Goal: Task Accomplishment & Management: Manage account settings

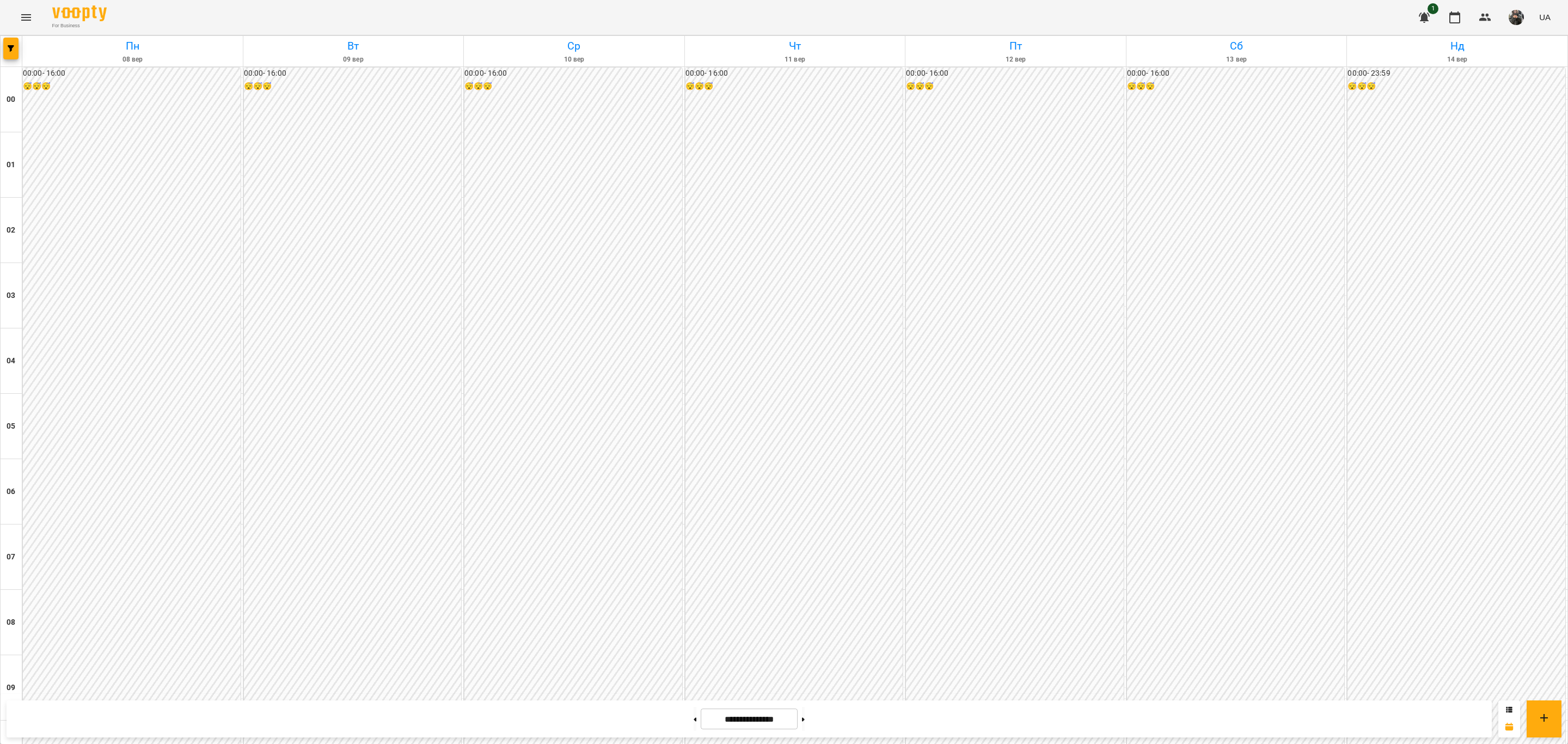
scroll to position [940, 0]
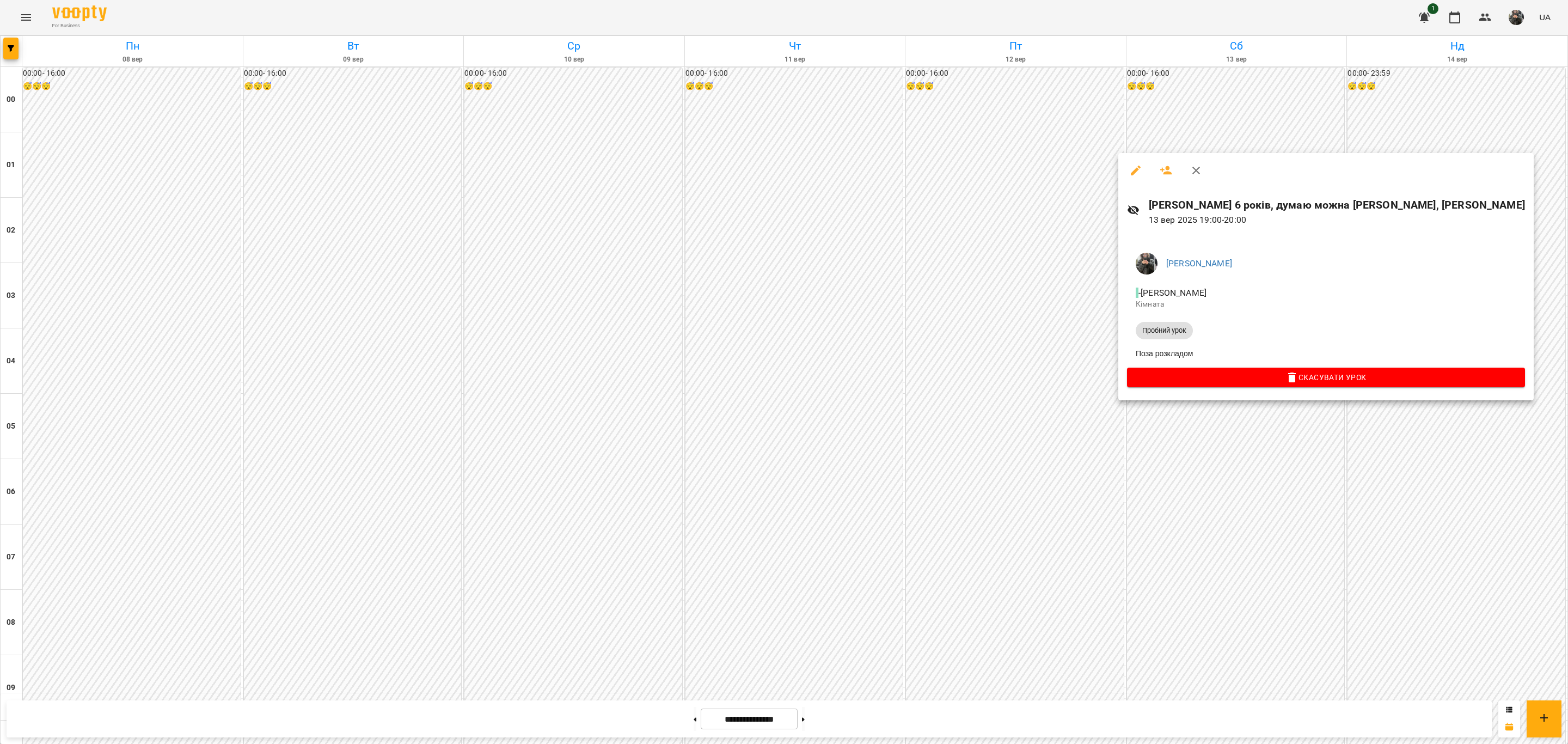
click at [1298, 527] on div at bounding box center [784, 372] width 1568 height 744
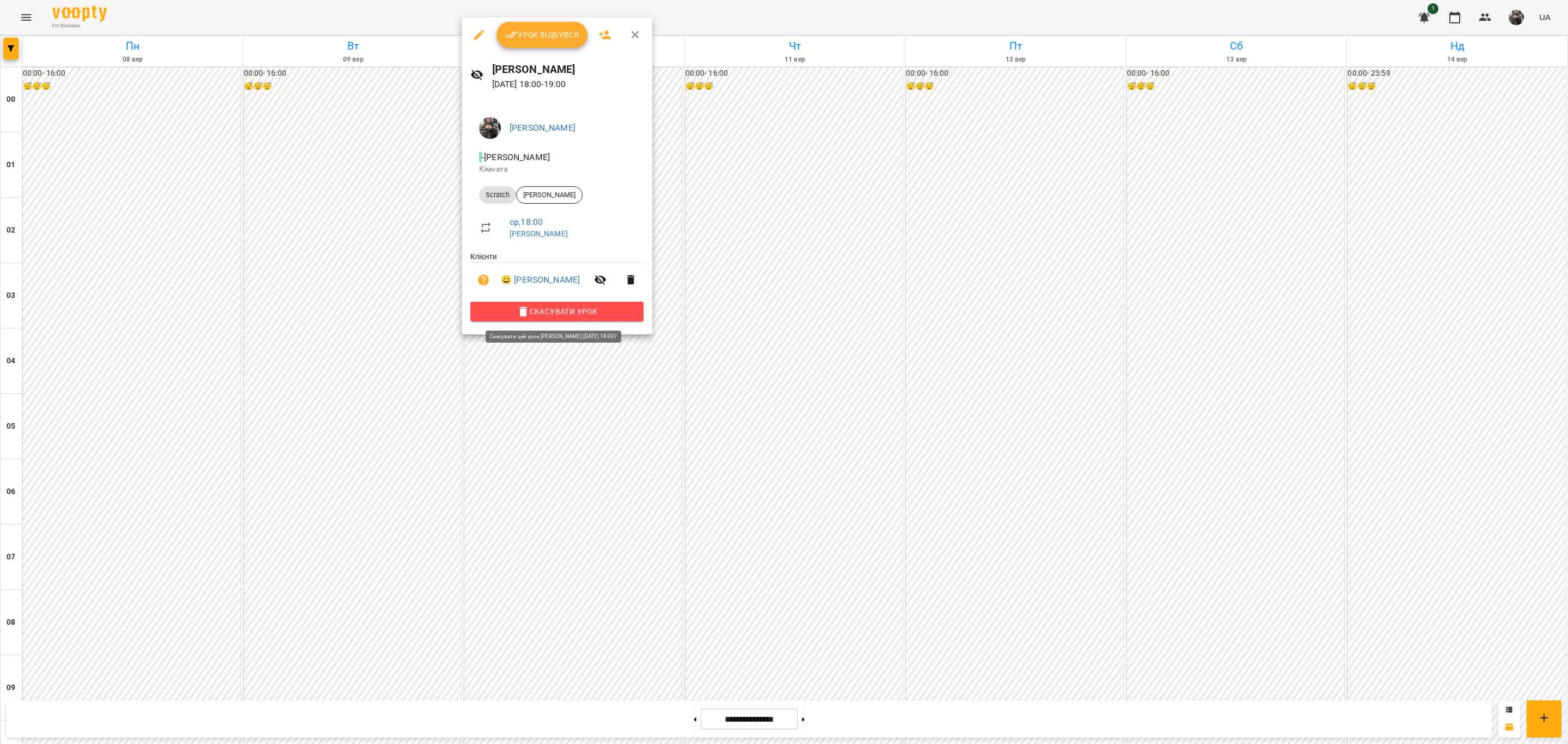
click at [595, 315] on span "Скасувати Урок" at bounding box center [557, 311] width 156 height 13
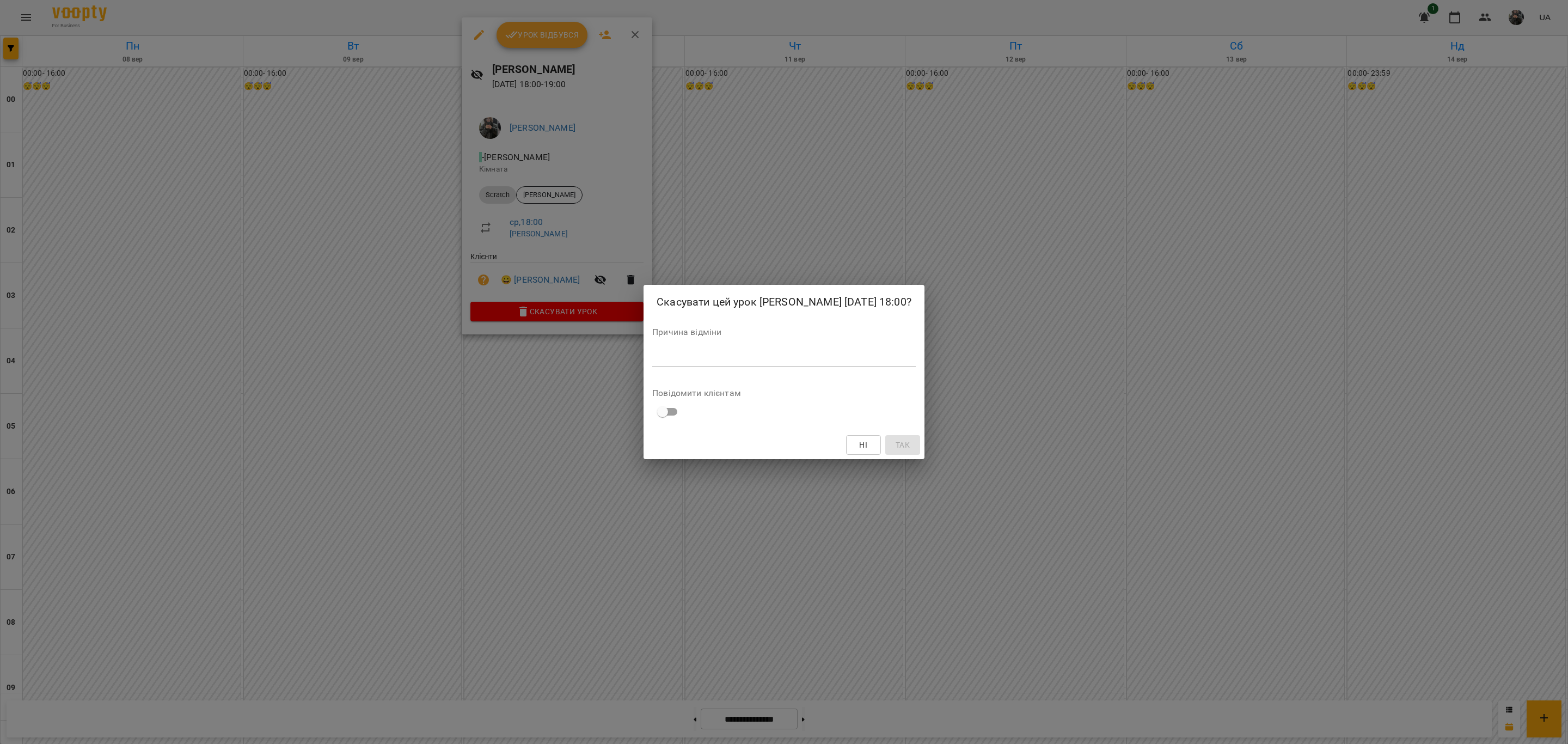
click at [792, 363] on textarea at bounding box center [784, 358] width 264 height 10
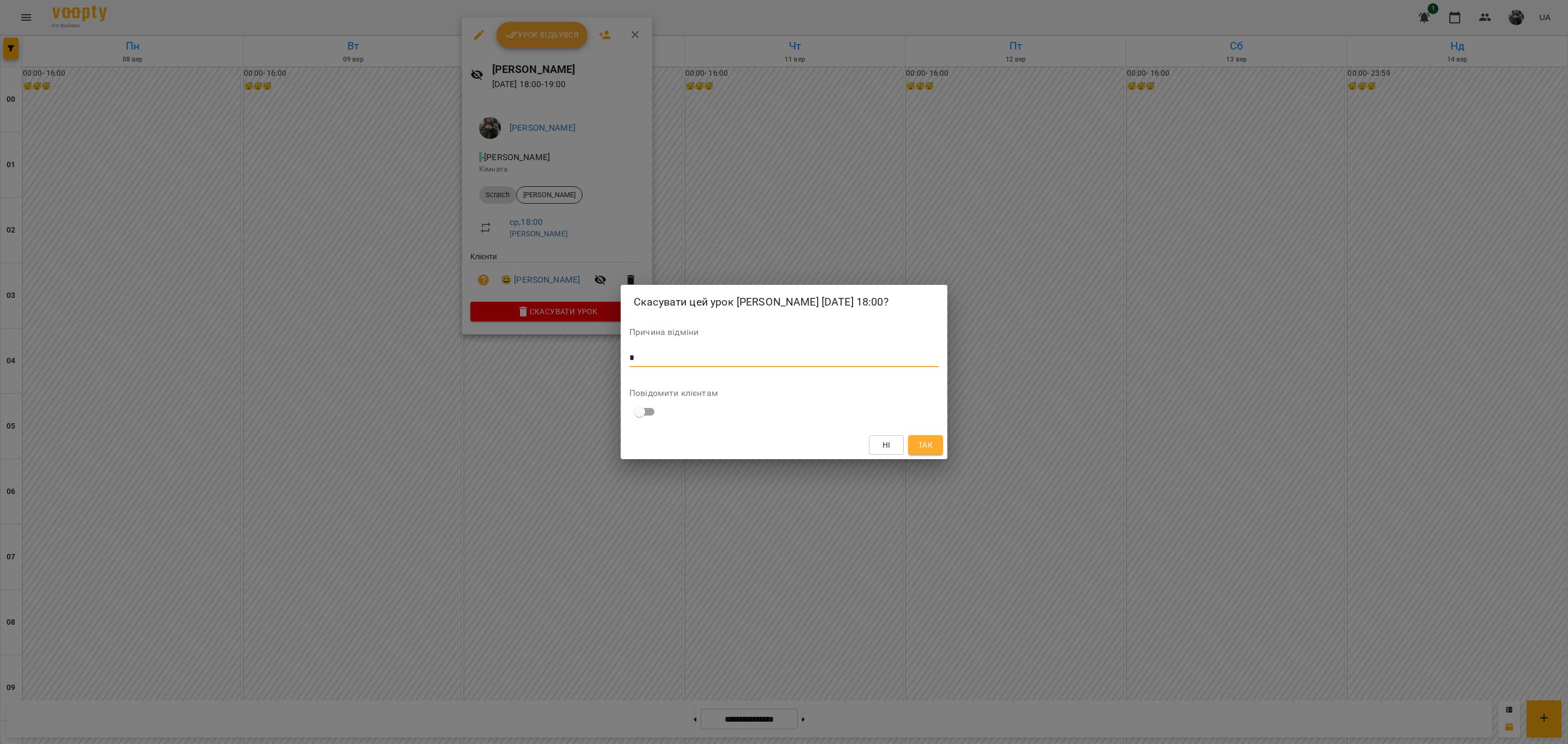
click at [921, 451] on span "Так" at bounding box center [925, 444] width 14 height 13
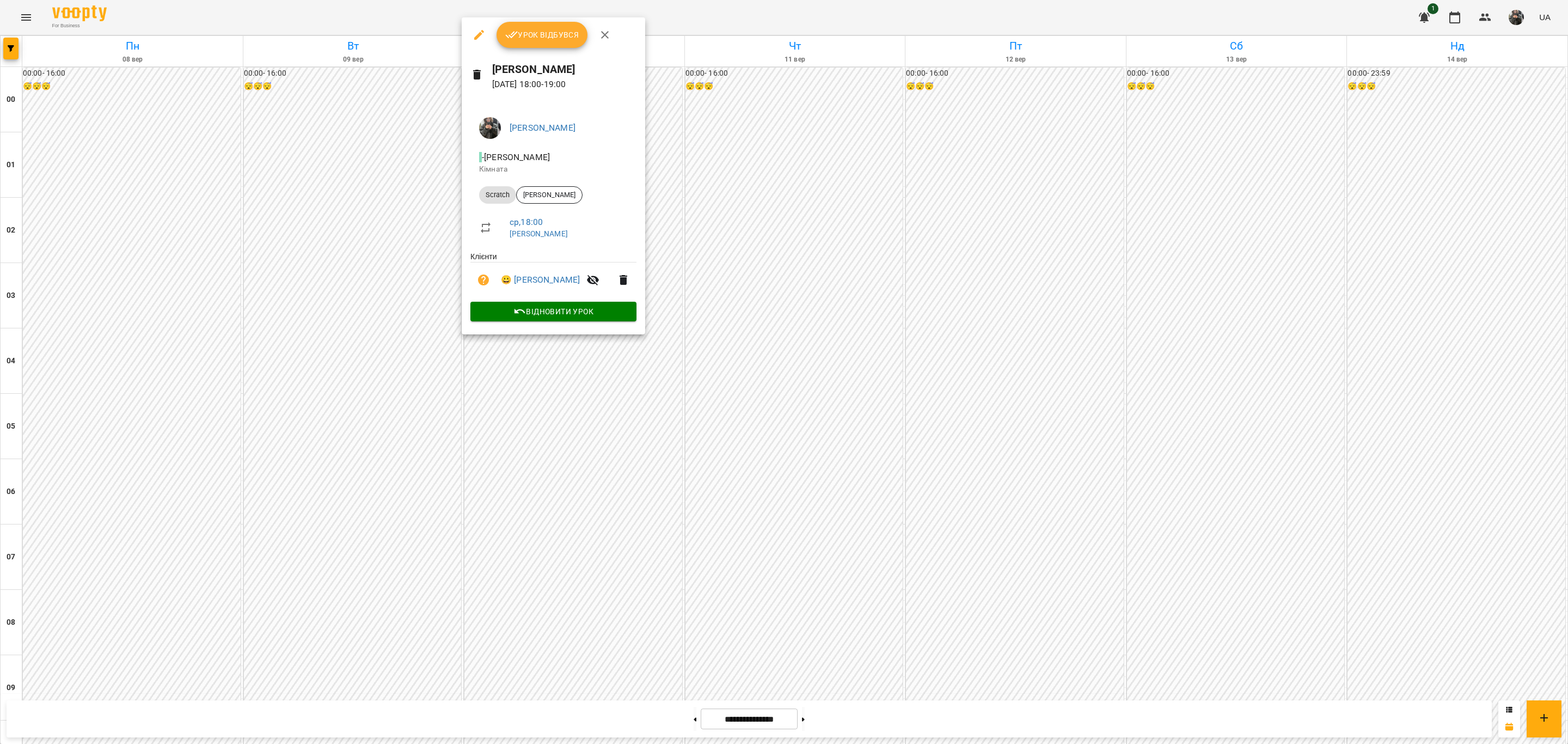
click at [801, 534] on div at bounding box center [784, 372] width 1568 height 744
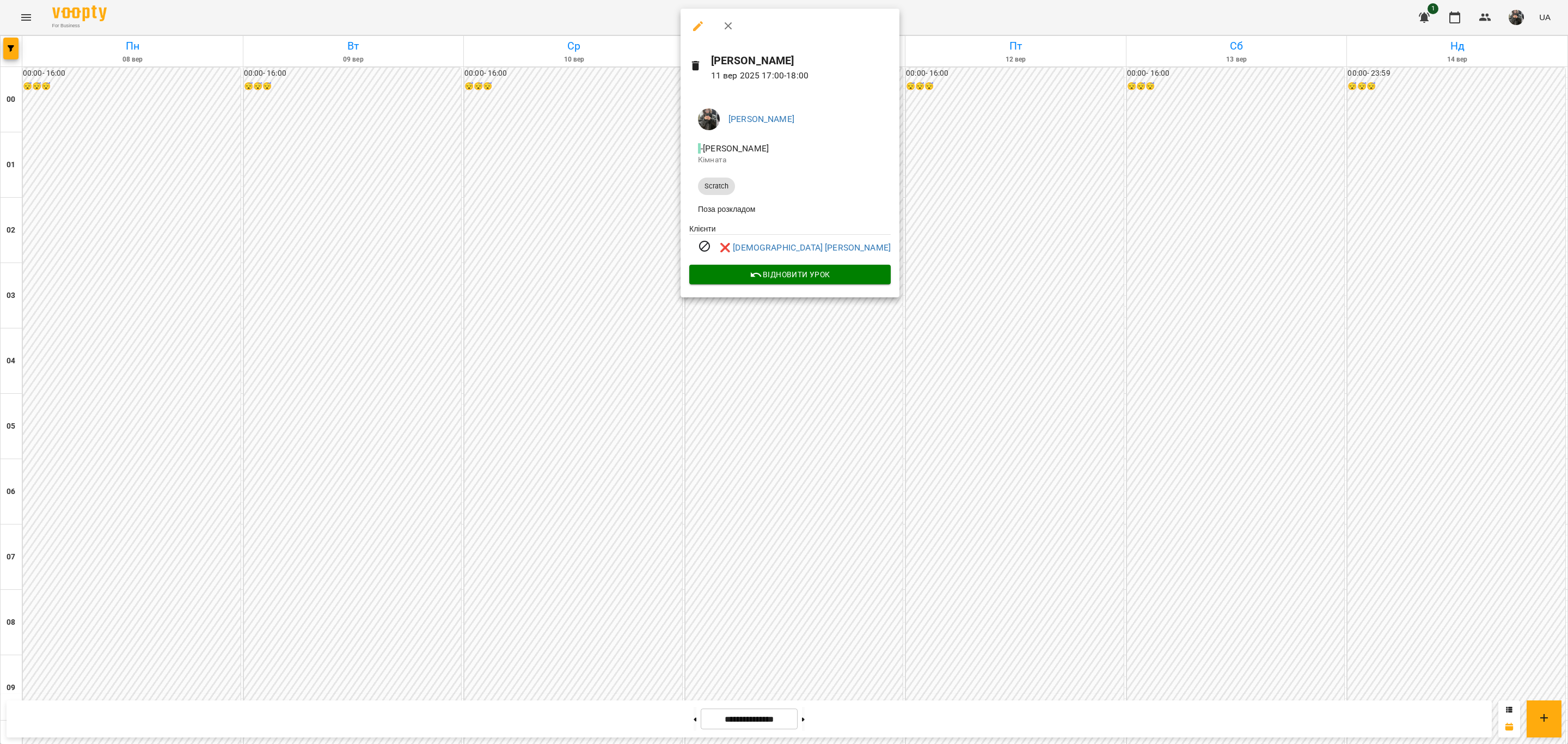
click at [839, 543] on div at bounding box center [784, 372] width 1568 height 744
